Goal: Task Accomplishment & Management: Use online tool/utility

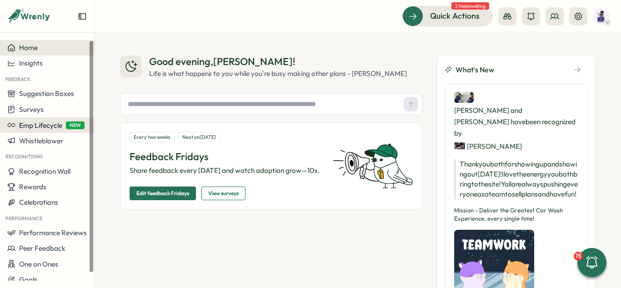
click at [51, 128] on span "Emp Lifecycle" at bounding box center [40, 125] width 43 height 9
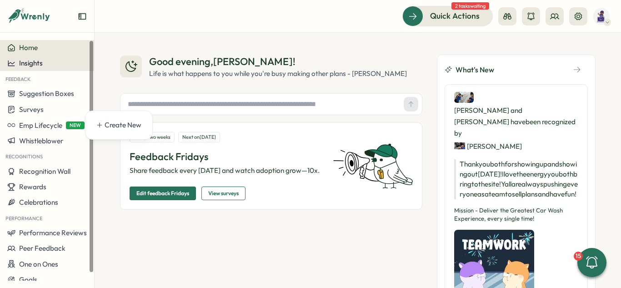
click at [30, 61] on span "Insights" at bounding box center [31, 63] width 24 height 9
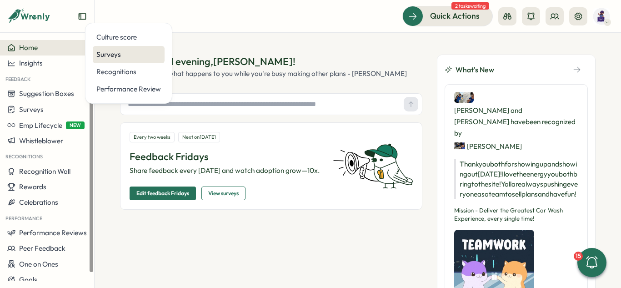
click at [110, 49] on div "Surveys" at bounding box center [129, 54] width 72 height 17
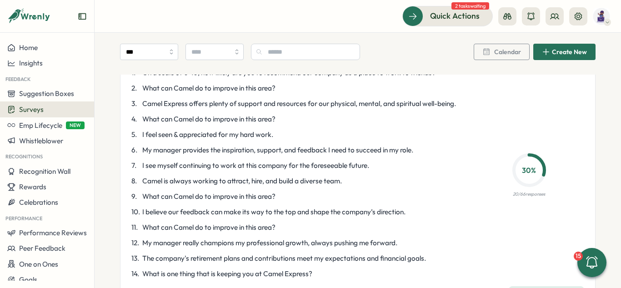
scroll to position [1091, 0]
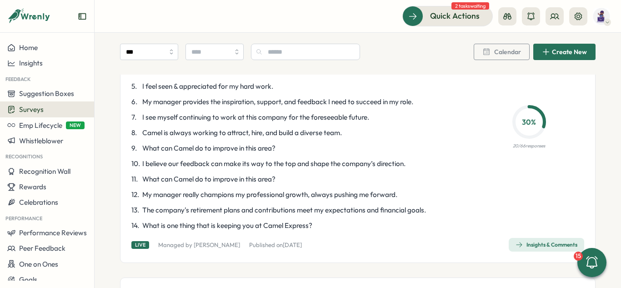
click at [525, 246] on div "Insights & Comments" at bounding box center [547, 244] width 62 height 7
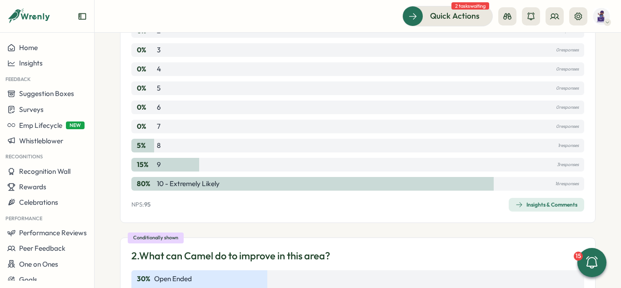
scroll to position [182, 0]
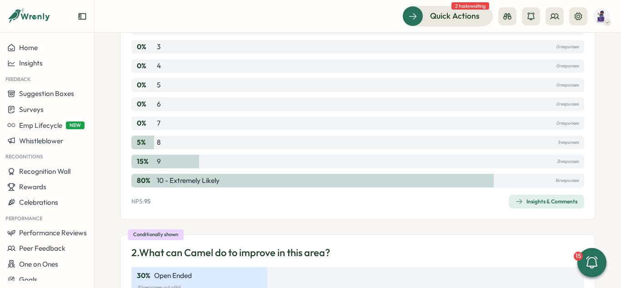
click at [537, 199] on div "Insights & Comments" at bounding box center [547, 201] width 62 height 7
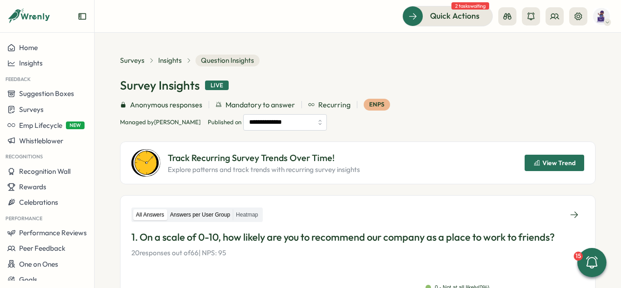
click at [216, 214] on label "Answers per User Group" at bounding box center [199, 214] width 65 height 11
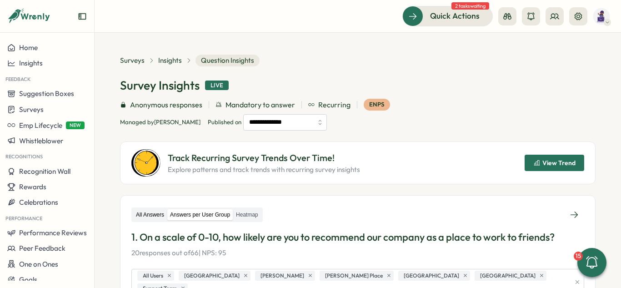
click at [149, 217] on label "All Answers" at bounding box center [150, 214] width 34 height 11
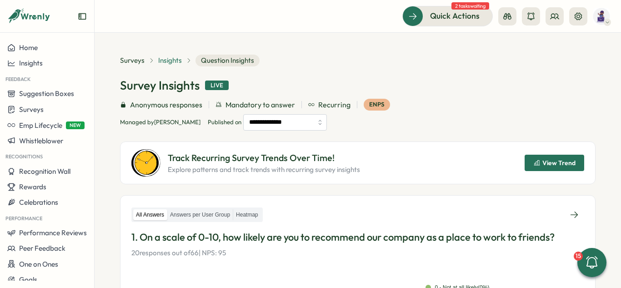
click at [169, 60] on span "Insights" at bounding box center [170, 60] width 24 height 10
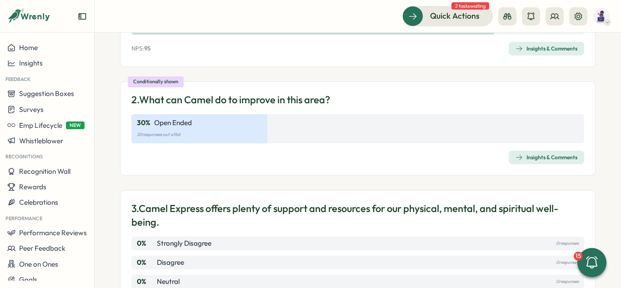
scroll to position [364, 0]
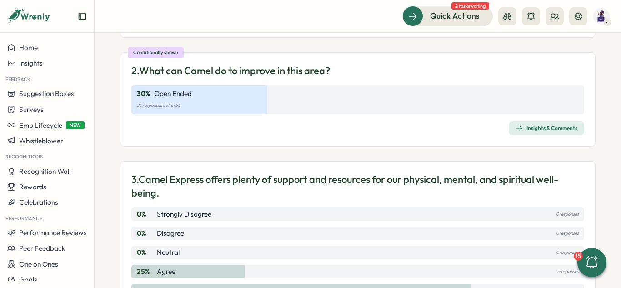
click at [539, 132] on span "Insights & Comments" at bounding box center [547, 128] width 62 height 13
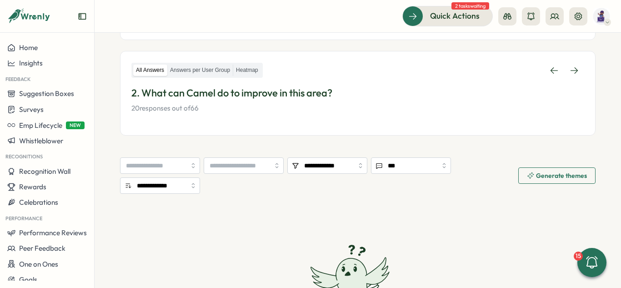
scroll to position [91, 0]
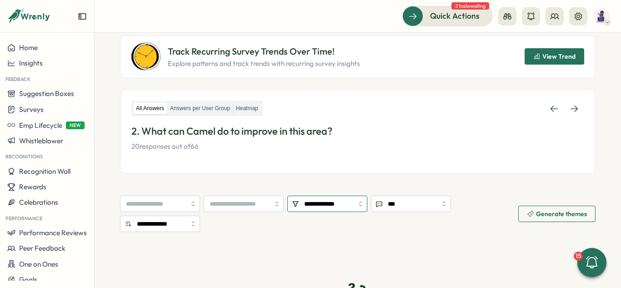
click at [326, 202] on input "**********" at bounding box center [327, 204] width 80 height 16
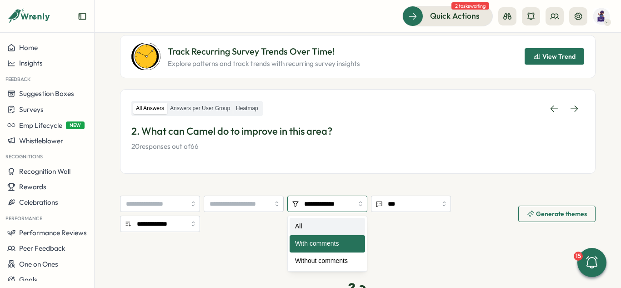
type input "***"
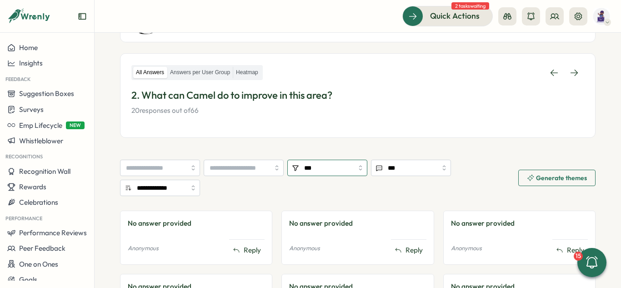
scroll to position [0, 0]
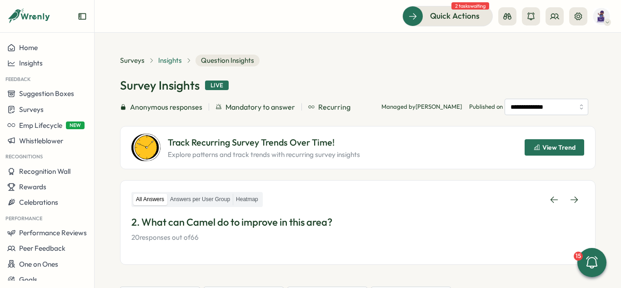
click at [176, 58] on span "Insights" at bounding box center [170, 60] width 24 height 10
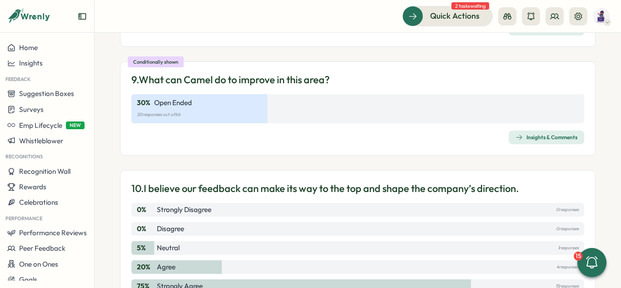
scroll to position [1455, 0]
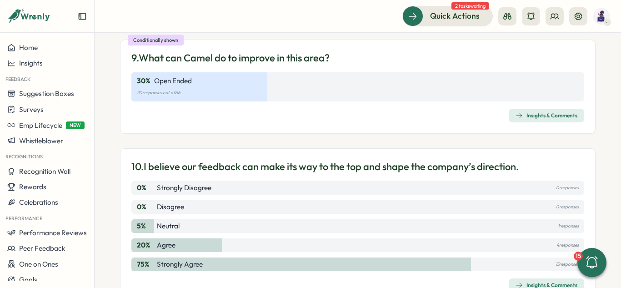
click at [517, 113] on icon "button" at bounding box center [519, 115] width 7 height 7
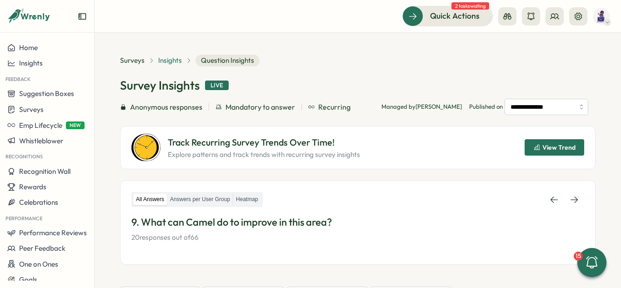
click at [169, 59] on span "Insights" at bounding box center [170, 60] width 24 height 10
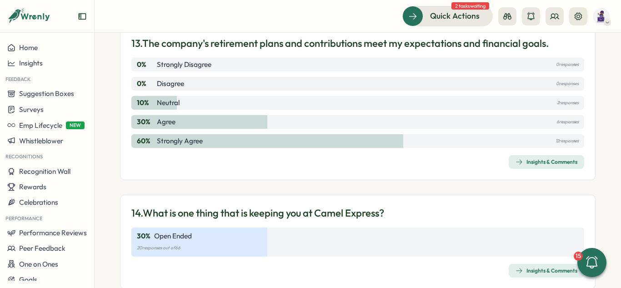
scroll to position [2048, 0]
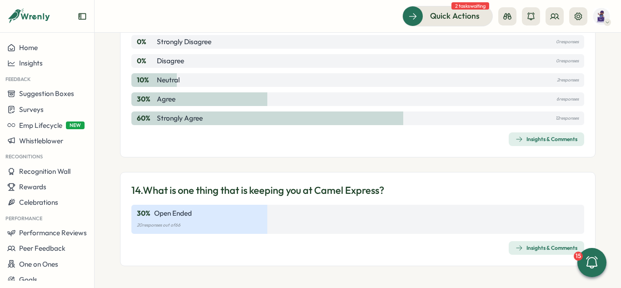
click at [516, 243] on span "Insights & Comments" at bounding box center [547, 247] width 62 height 13
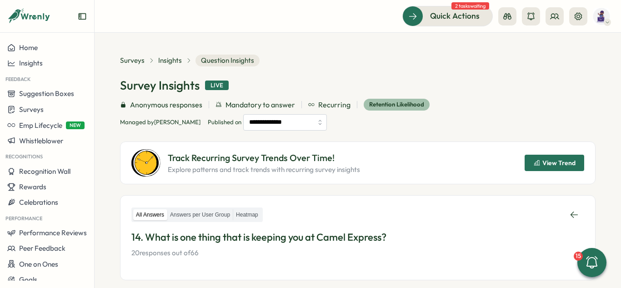
click at [465, 88] on div "Survey Insights Live" at bounding box center [358, 85] width 476 height 16
click at [141, 60] on span "Surveys" at bounding box center [132, 60] width 25 height 10
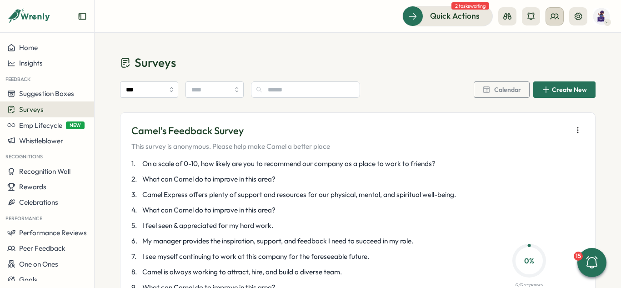
click at [553, 19] on icon at bounding box center [554, 16] width 9 height 9
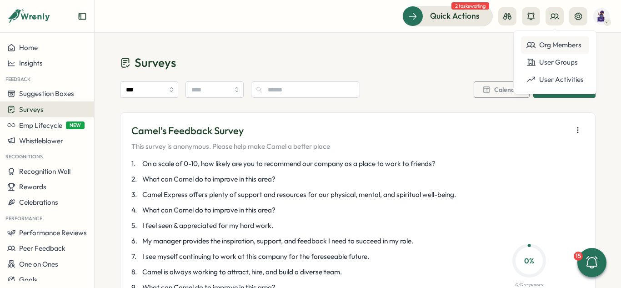
click at [565, 46] on div "Org Members" at bounding box center [555, 45] width 57 height 10
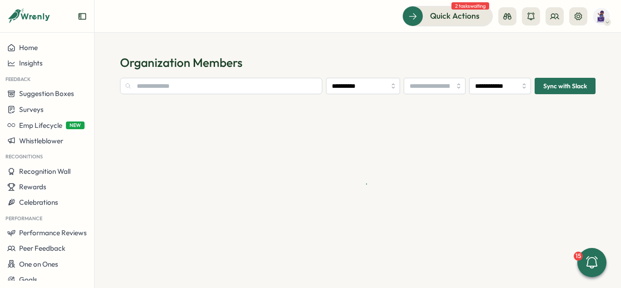
type input "**********"
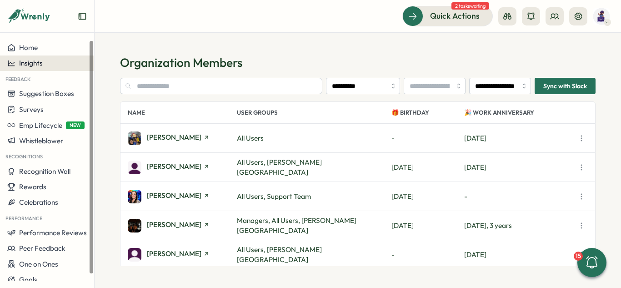
click at [33, 62] on span "Insights" at bounding box center [31, 63] width 24 height 9
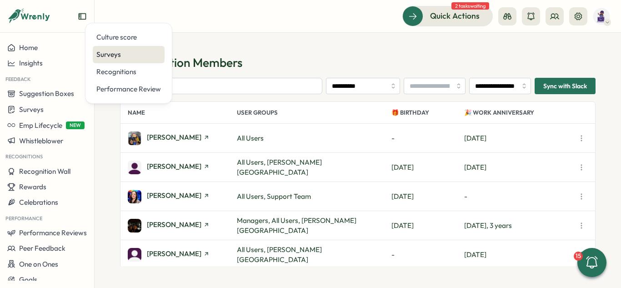
click at [116, 51] on div "Surveys" at bounding box center [128, 55] width 65 height 10
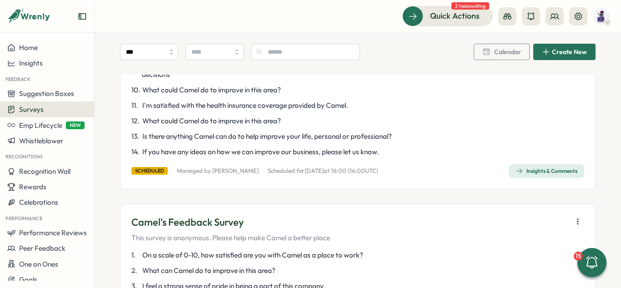
scroll to position [591, 0]
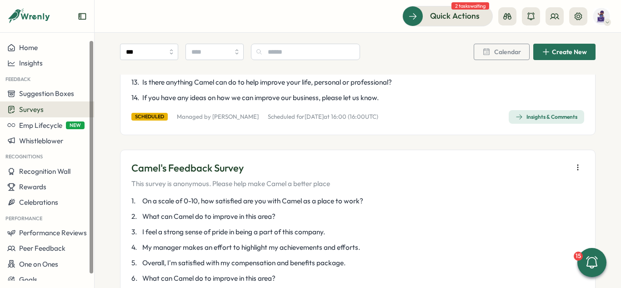
click at [40, 105] on span "Surveys" at bounding box center [31, 109] width 25 height 9
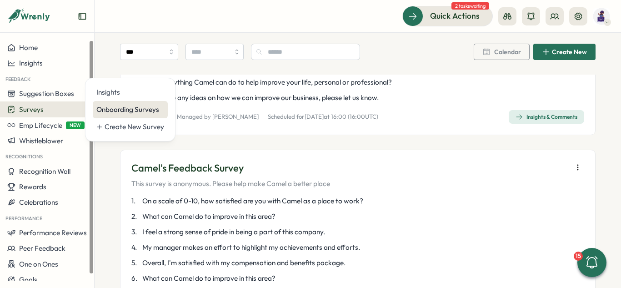
click at [127, 109] on div "Onboarding Surveys" at bounding box center [130, 110] width 68 height 10
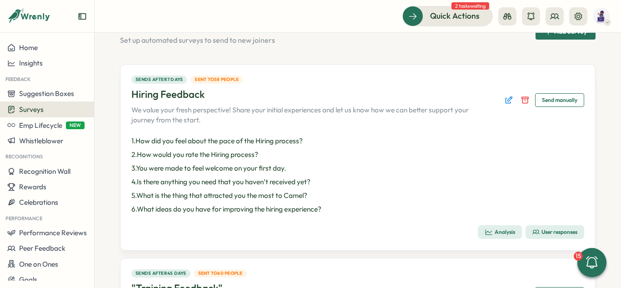
scroll to position [91, 0]
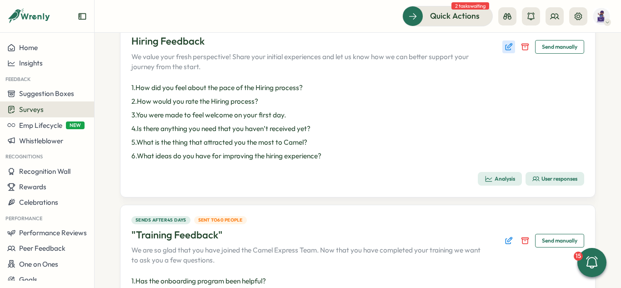
click at [504, 45] on icon "Edit survey" at bounding box center [508, 46] width 9 height 9
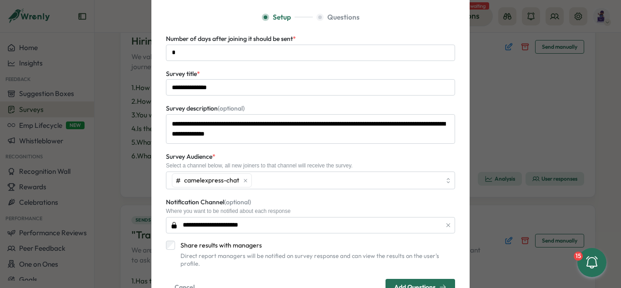
scroll to position [77, 0]
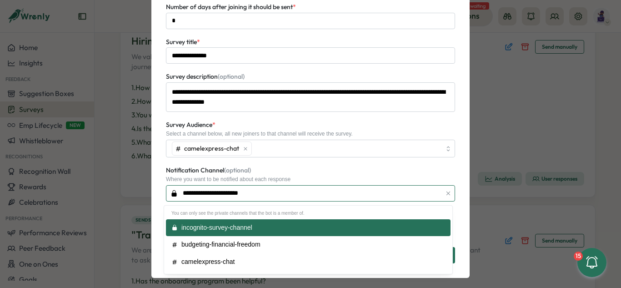
click at [298, 193] on input "**********" at bounding box center [310, 193] width 289 height 16
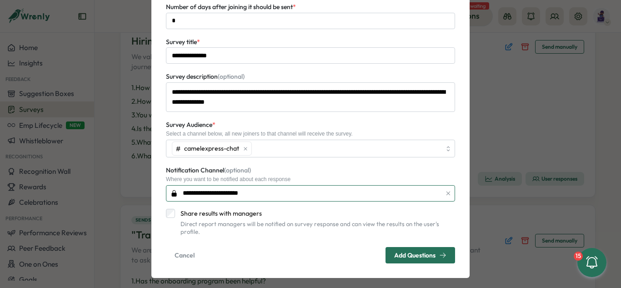
drag, startPoint x: 290, startPoint y: 192, endPoint x: 177, endPoint y: 191, distance: 112.8
click at [172, 191] on input "**********" at bounding box center [310, 193] width 289 height 16
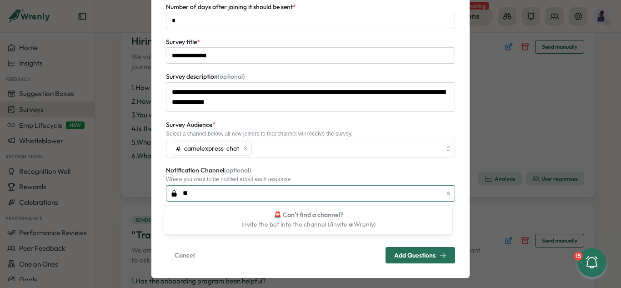
type input "*"
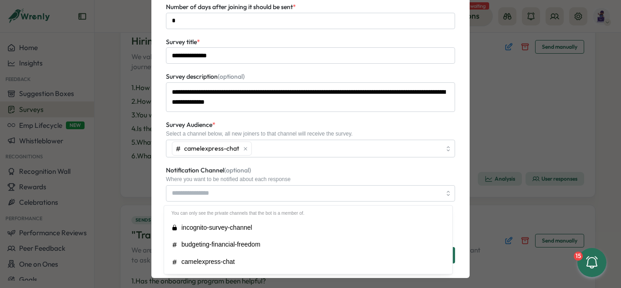
click at [322, 171] on div "Notification Channel (optional) Where you want to be notified about each respon…" at bounding box center [310, 183] width 289 height 36
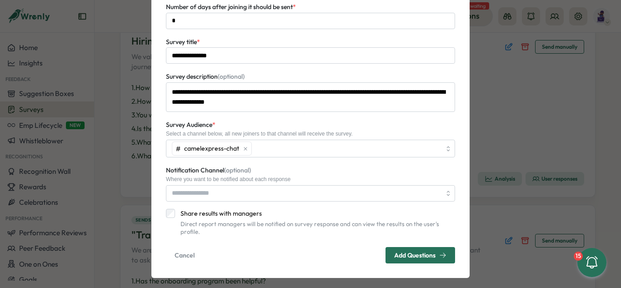
scroll to position [0, 0]
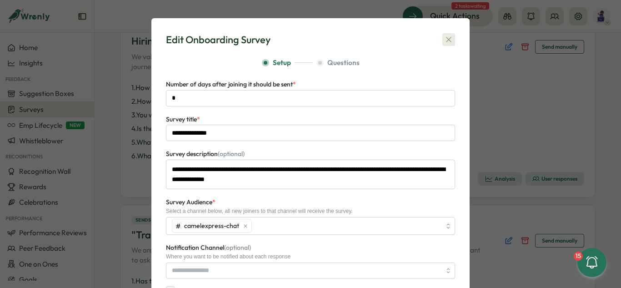
click at [448, 39] on icon "button" at bounding box center [448, 39] width 9 height 9
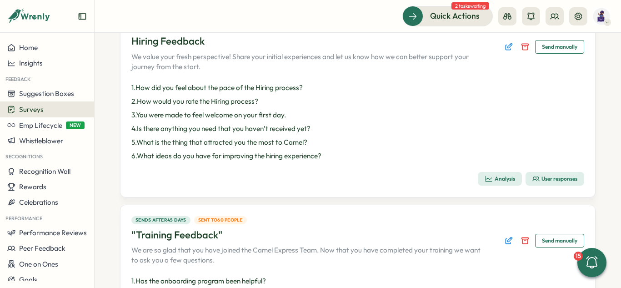
click at [110, 172] on section "Onboarding Surveys Set up automated surveys to send to new joiners Add Survey S…" at bounding box center [358, 160] width 527 height 255
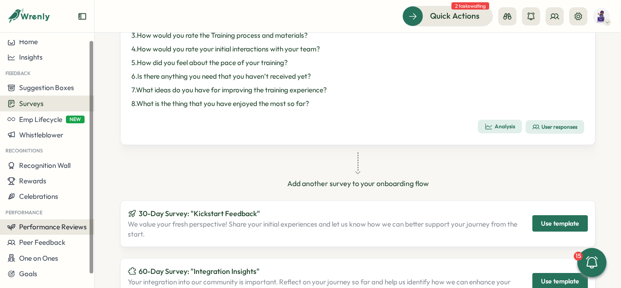
scroll to position [7, 0]
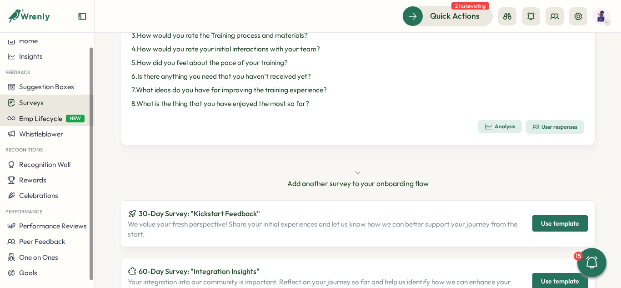
click at [42, 119] on span "Emp Lifecycle" at bounding box center [40, 118] width 43 height 9
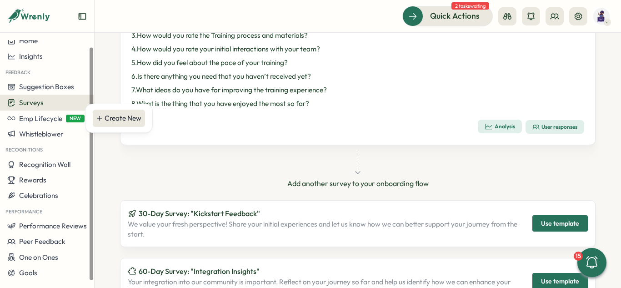
click at [124, 118] on div "Create New" at bounding box center [123, 118] width 37 height 10
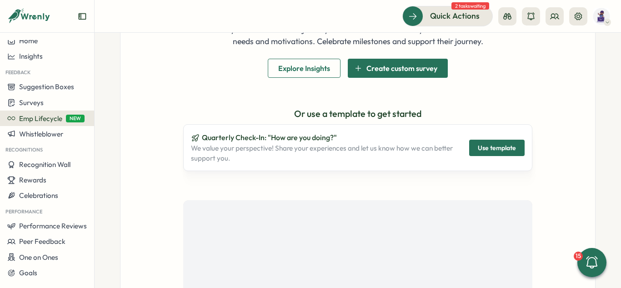
scroll to position [109, 0]
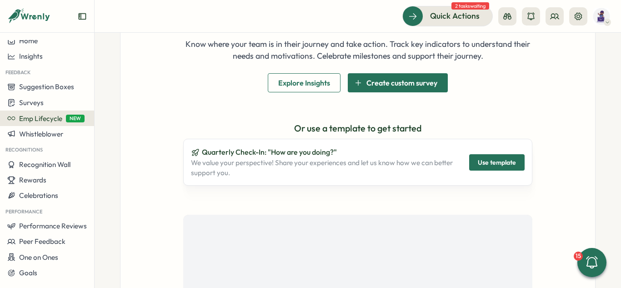
click at [504, 110] on div "Track your team's growth! Know where your team is in their journey and take act…" at bounding box center [358, 210] width 476 height 476
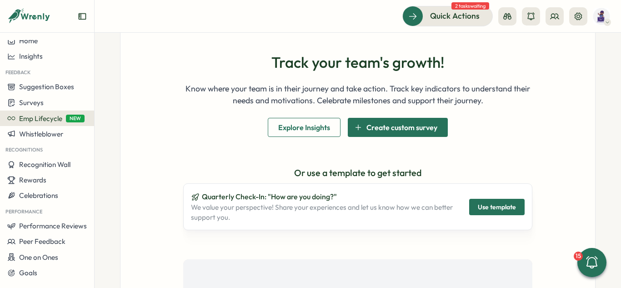
scroll to position [18, 0]
